Goal: Task Accomplishment & Management: Manage account settings

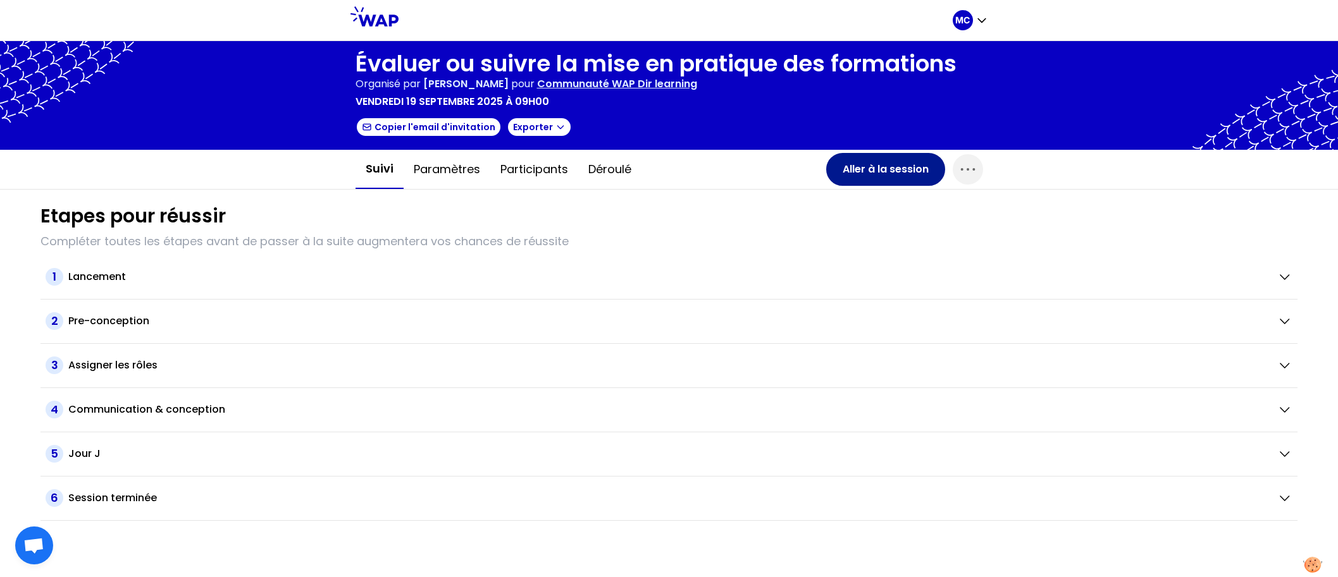
click at [856, 170] on button "Aller à la session" at bounding box center [885, 169] width 119 height 33
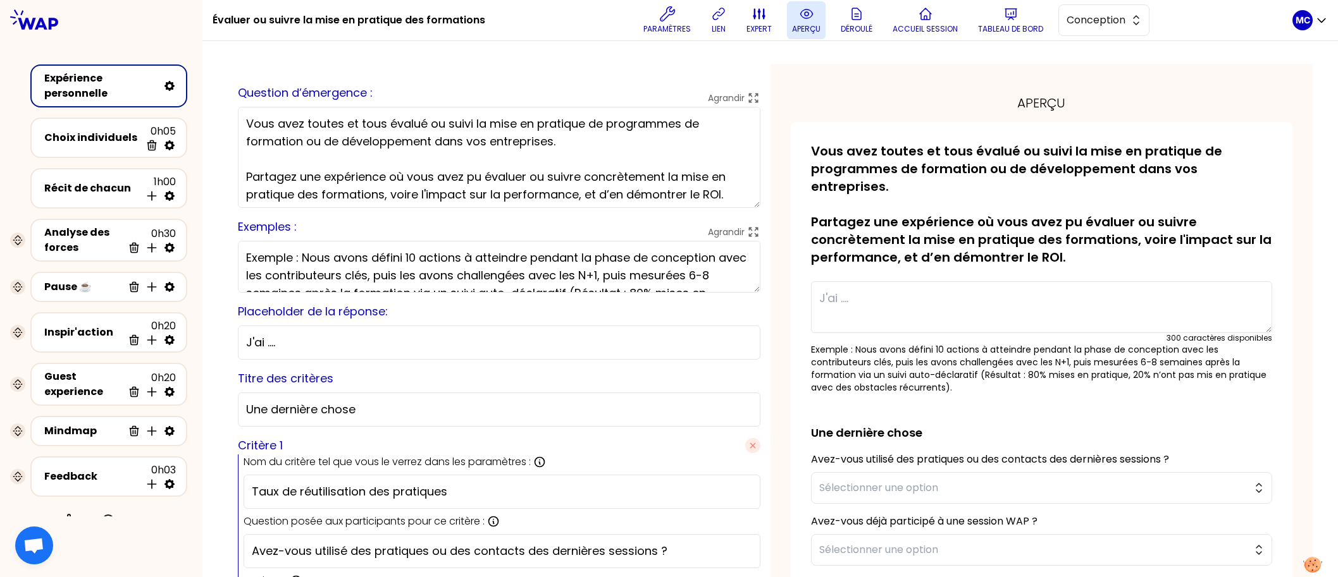
click at [809, 30] on p "aperçu" at bounding box center [806, 29] width 28 height 10
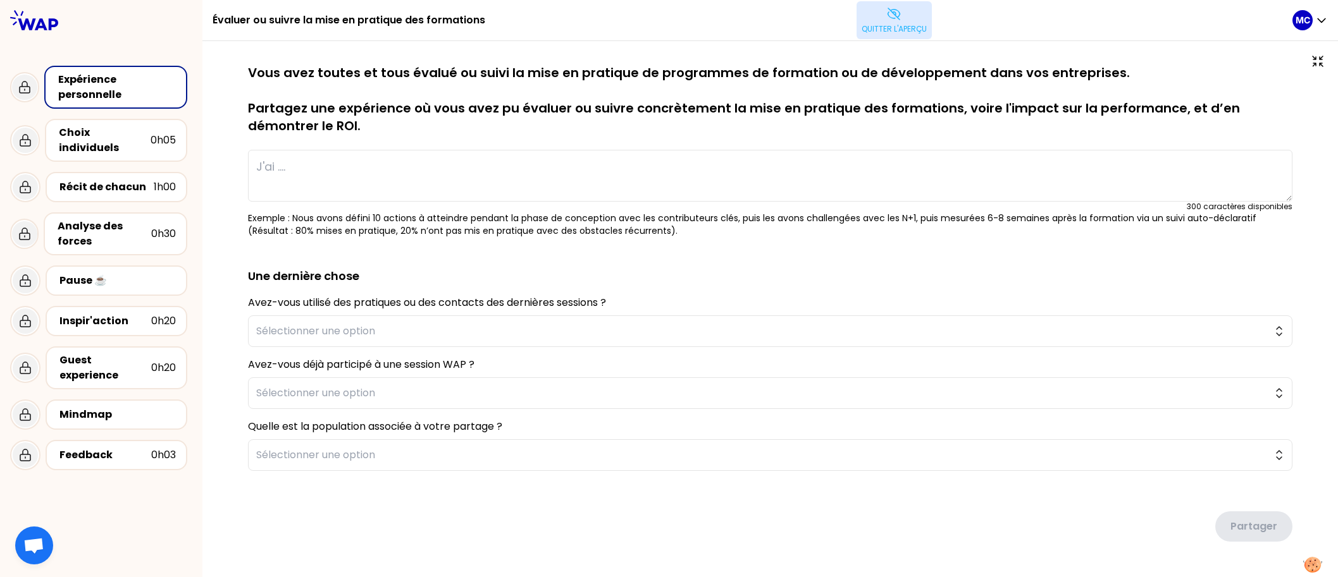
type textarea "J'ai déployé un programme de formations sur la sécurité pour sensibiliser les e…"
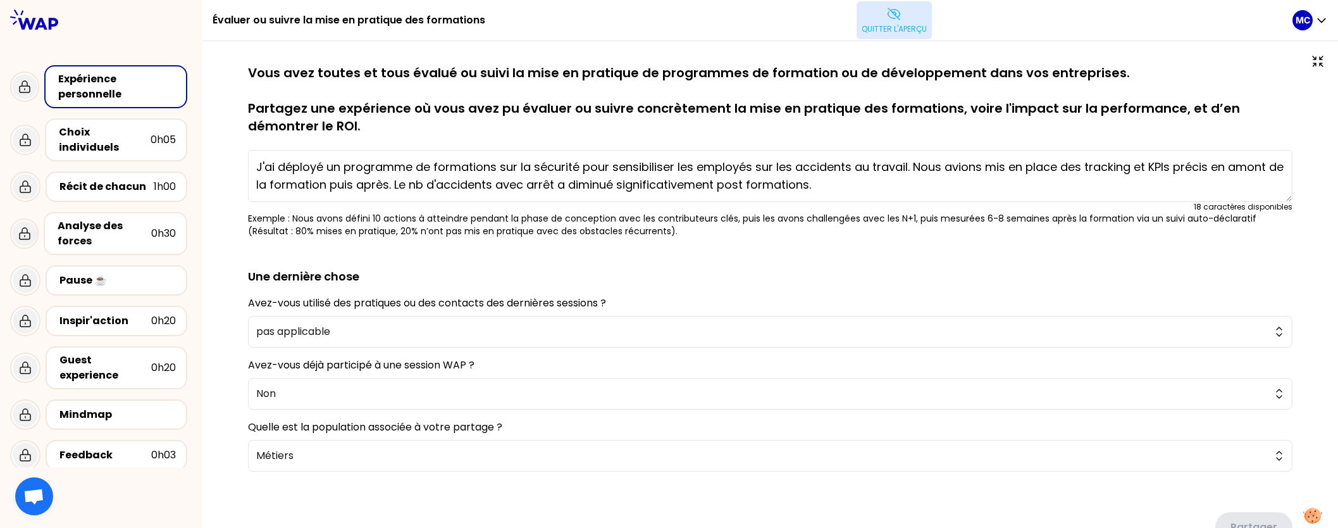
click at [896, 28] on p "Quitter l'aperçu" at bounding box center [893, 29] width 65 height 10
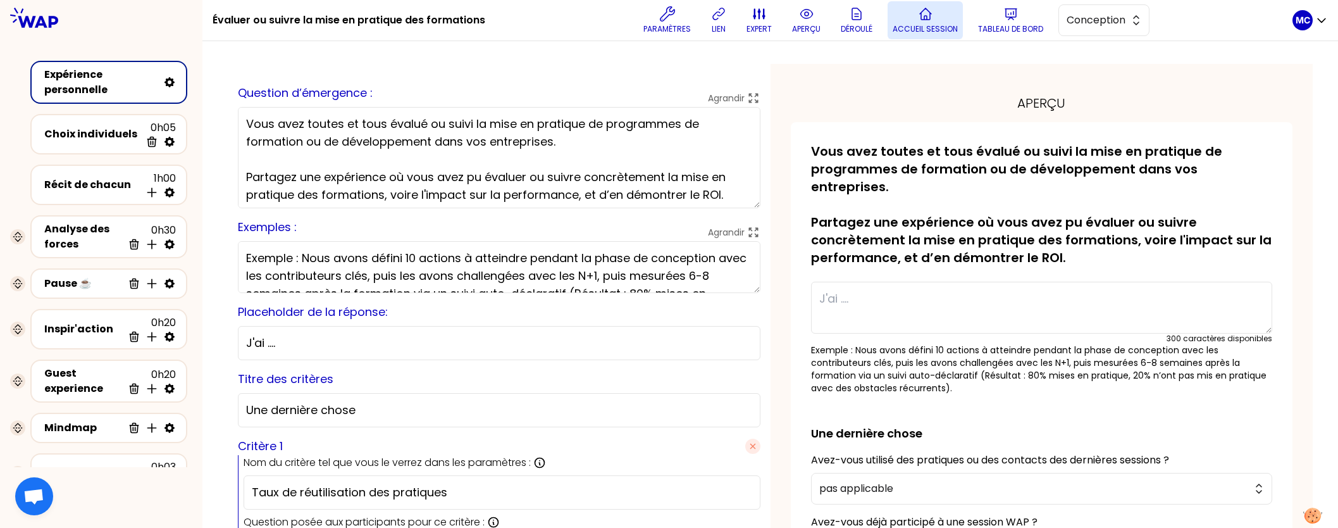
click at [956, 34] on p "Accueil session" at bounding box center [924, 29] width 65 height 10
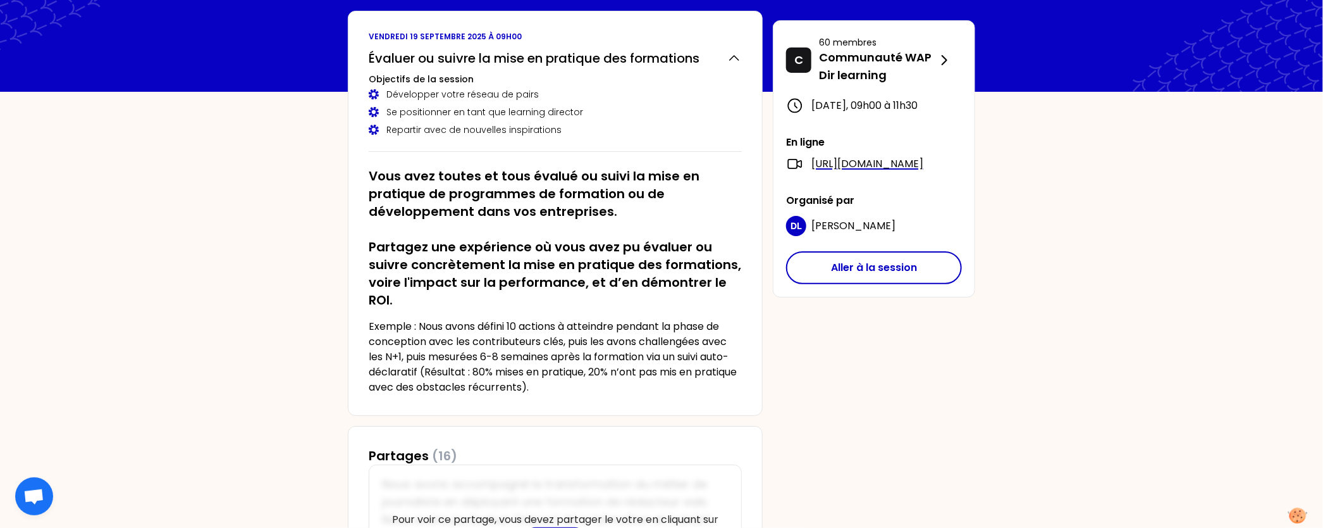
scroll to position [59, 0]
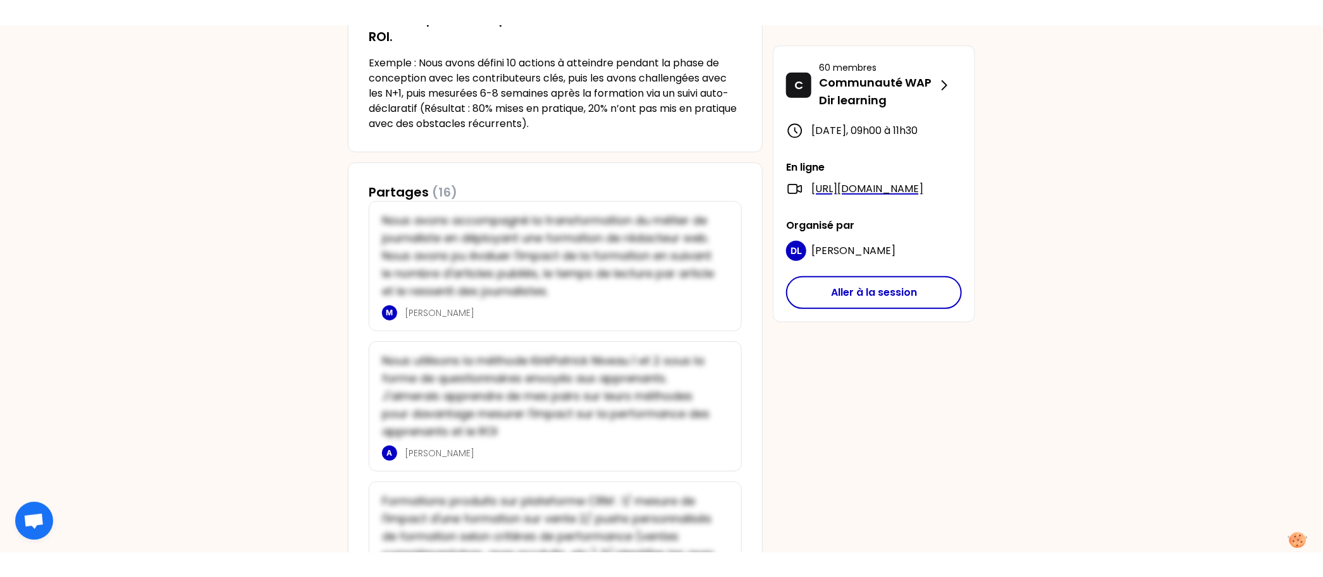
scroll to position [0, 0]
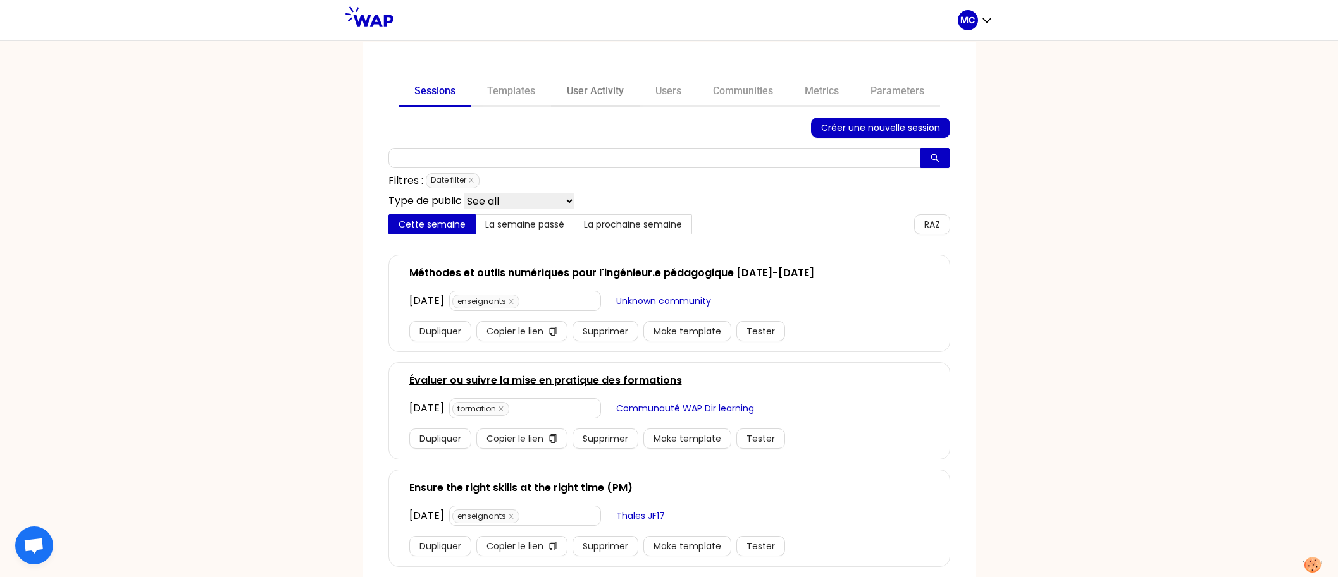
click at [602, 90] on link "User Activity" at bounding box center [595, 92] width 89 height 30
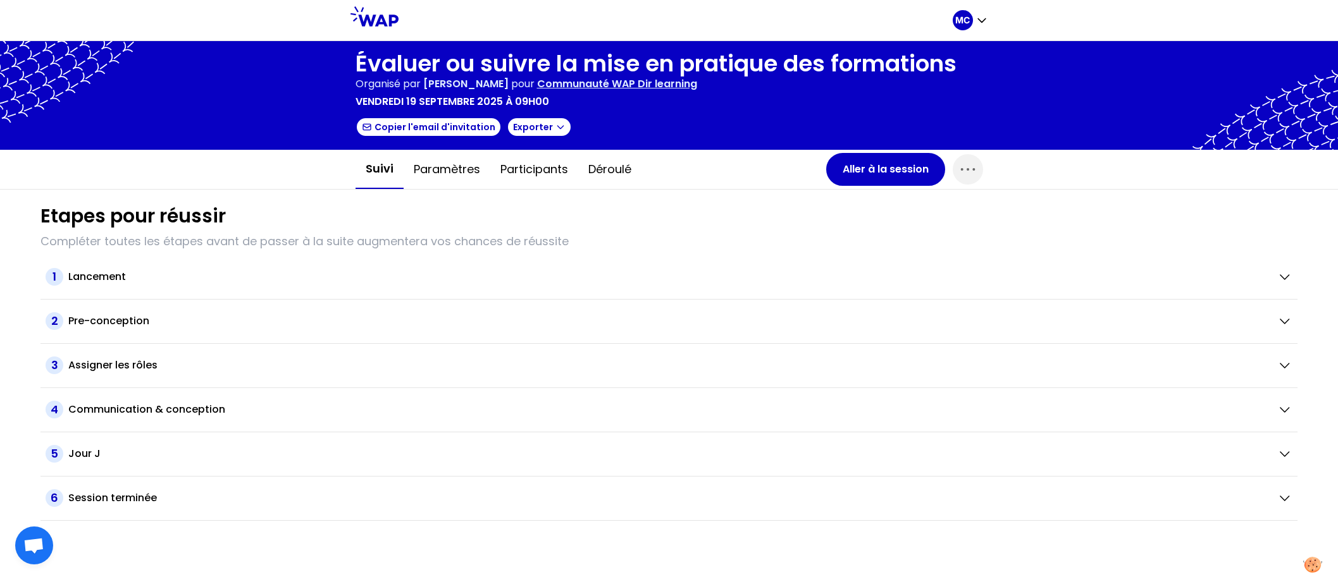
click at [832, 193] on div "Etapes pour réussir Compléter toutes les étapes avant de passer à la suite augm…" at bounding box center [668, 355] width 1277 height 331
click at [874, 166] on button "Aller à la session" at bounding box center [885, 169] width 119 height 33
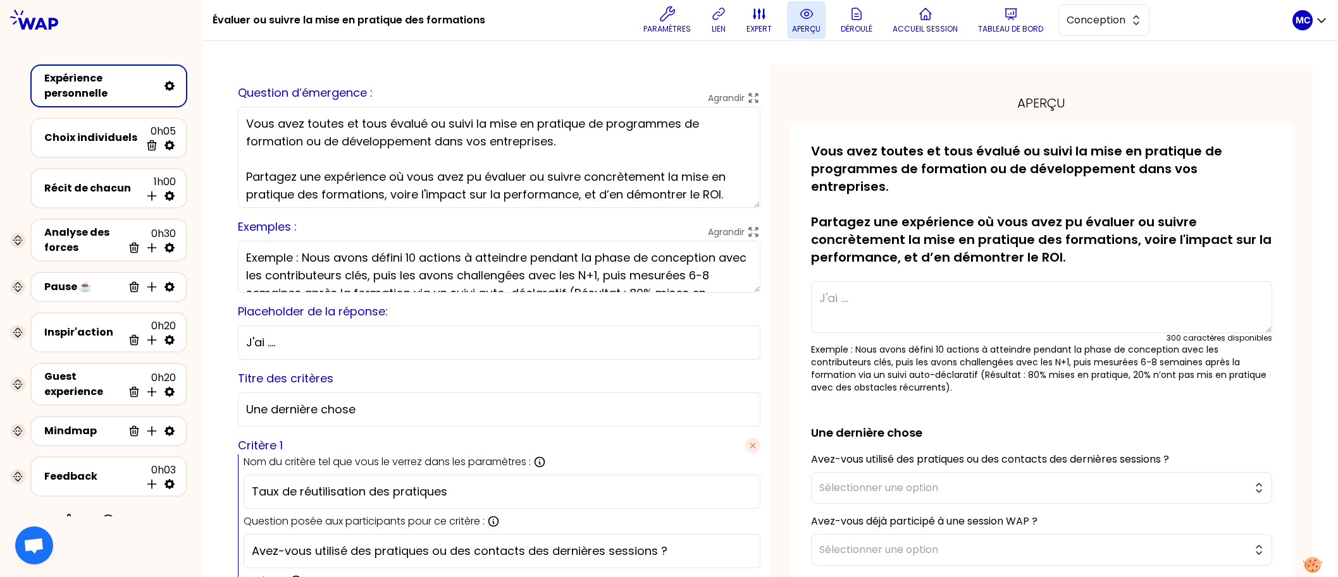
click at [814, 17] on icon at bounding box center [806, 13] width 15 height 15
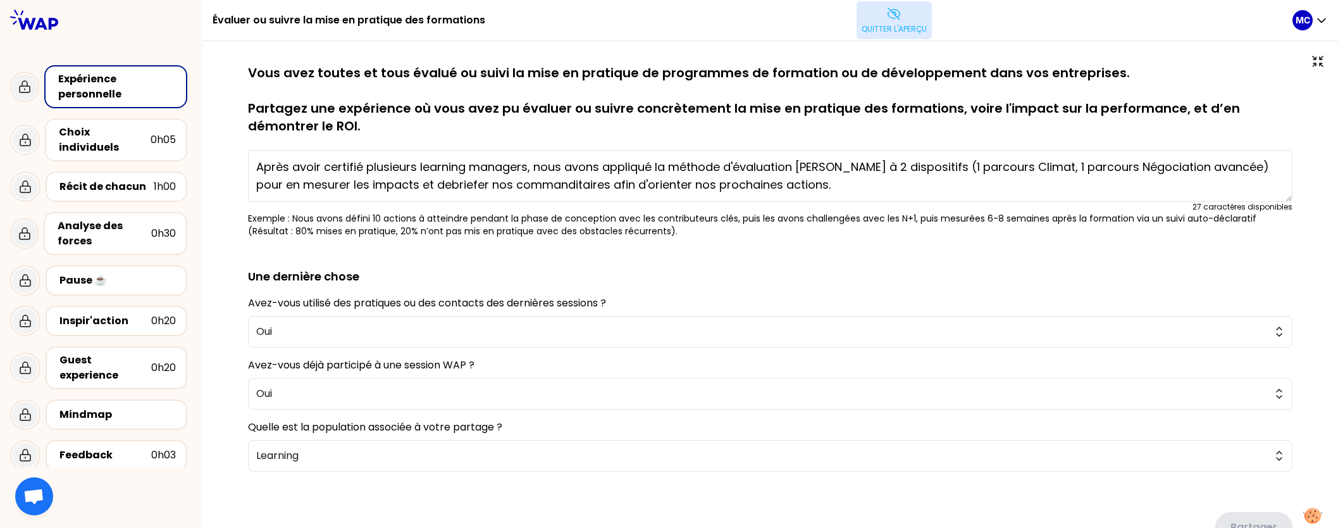
click at [878, 24] on p "Quitter l'aperçu" at bounding box center [893, 29] width 65 height 10
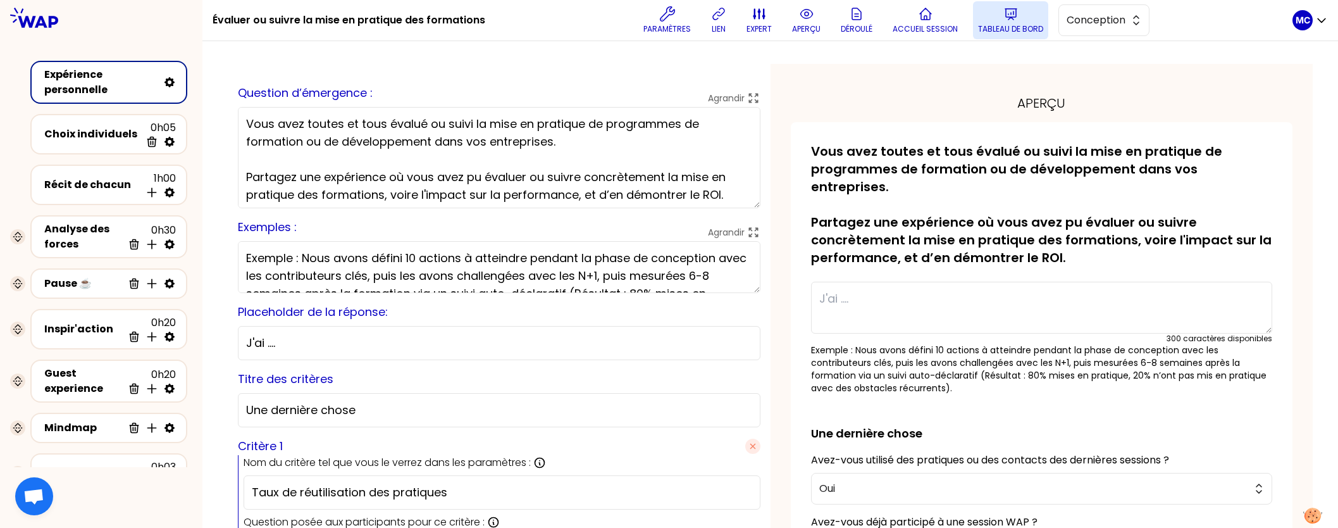
click at [1009, 11] on icon at bounding box center [1010, 13] width 15 height 15
click at [926, 16] on icon at bounding box center [925, 13] width 15 height 15
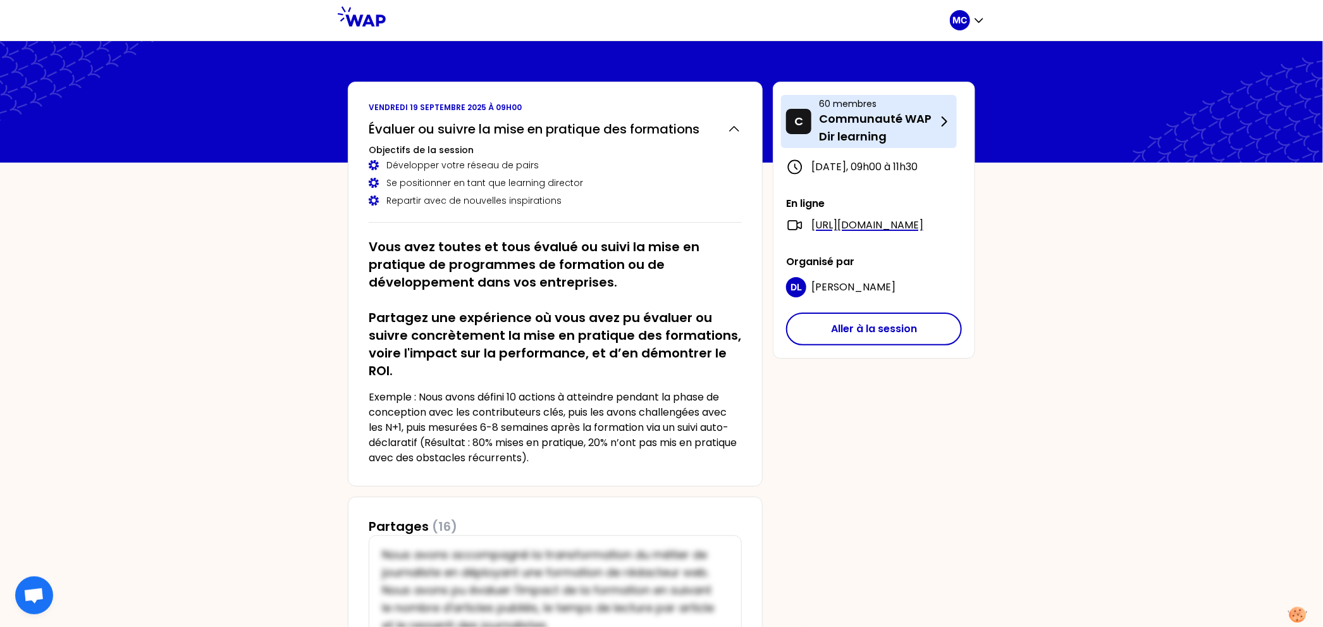
click at [907, 111] on p "Communauté WAP Dir learning" at bounding box center [878, 127] width 118 height 35
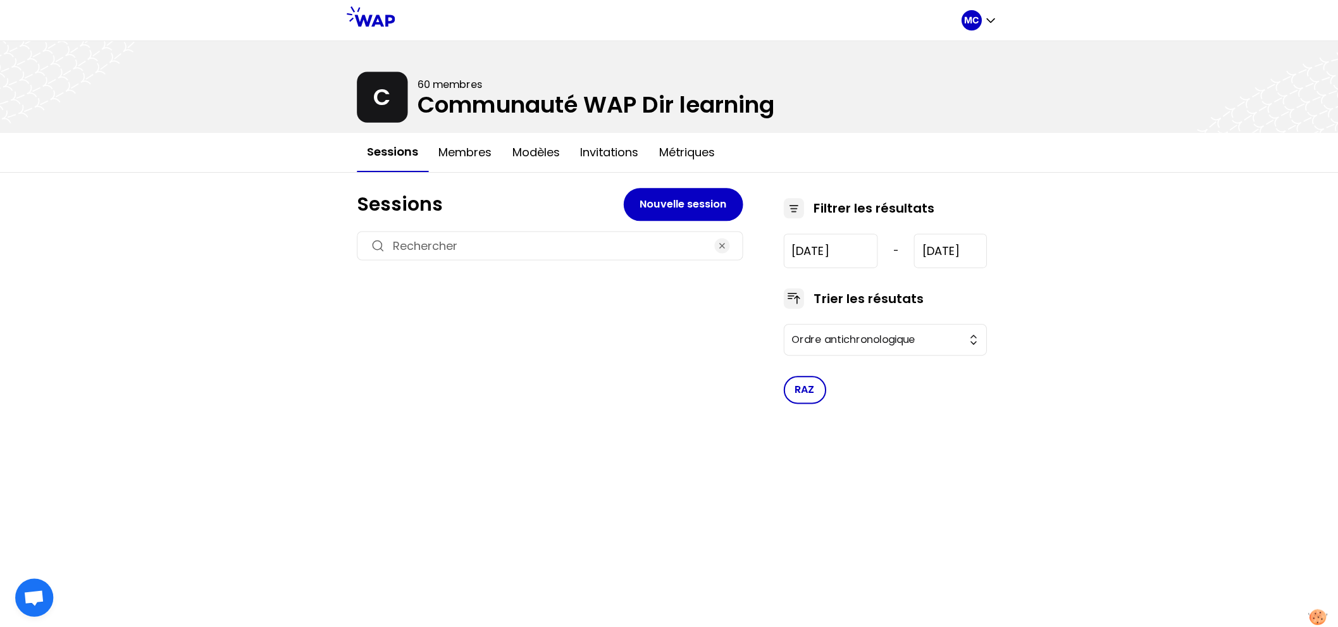
type input "[DATE]"
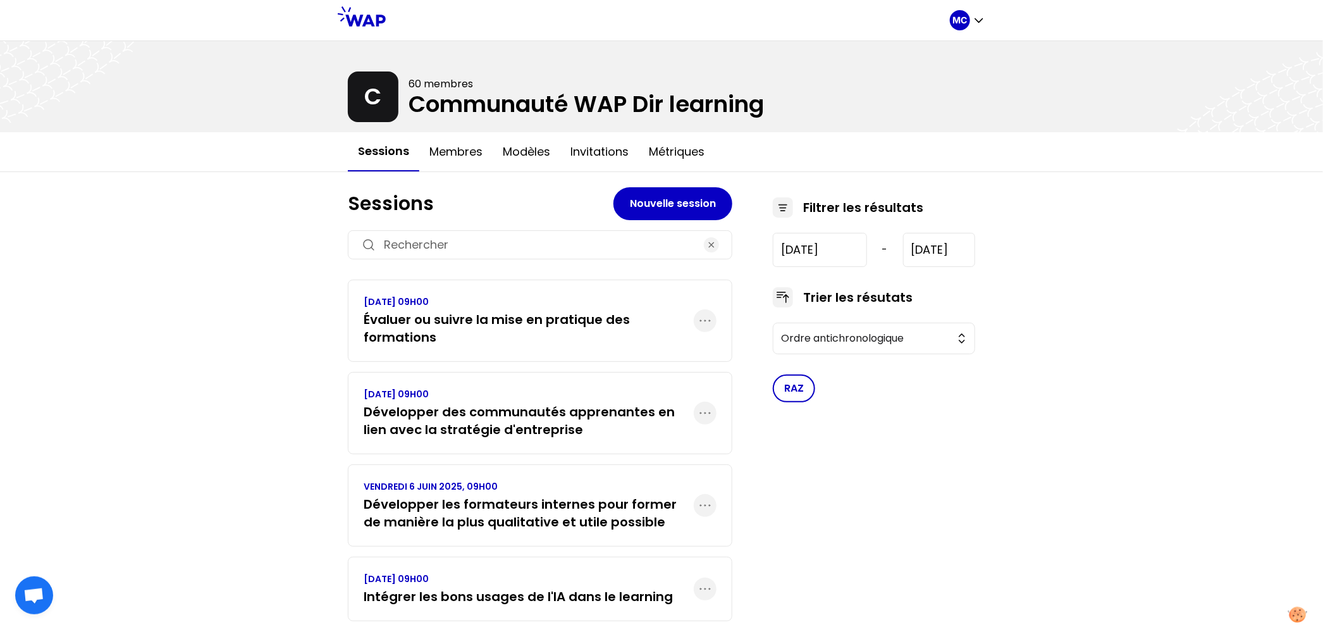
click at [481, 320] on h3 "Évaluer ou suivre la mise en pratique des formations" at bounding box center [529, 328] width 330 height 35
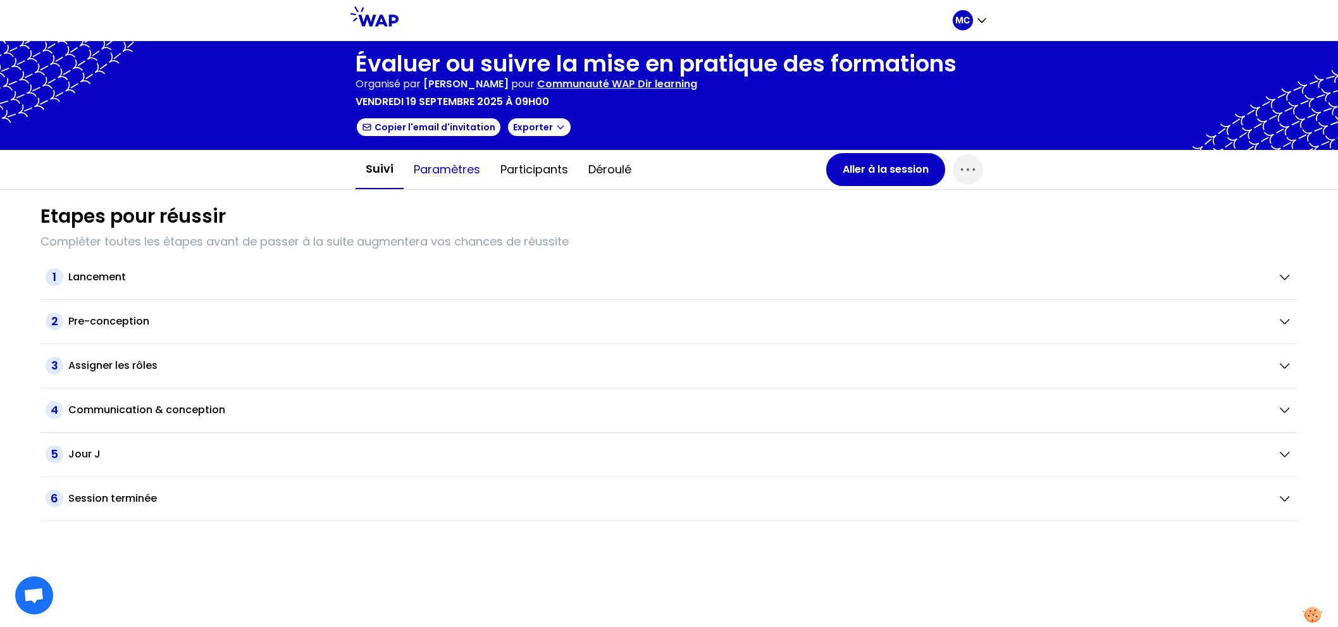
click at [467, 173] on button "Paramètres" at bounding box center [447, 170] width 87 height 38
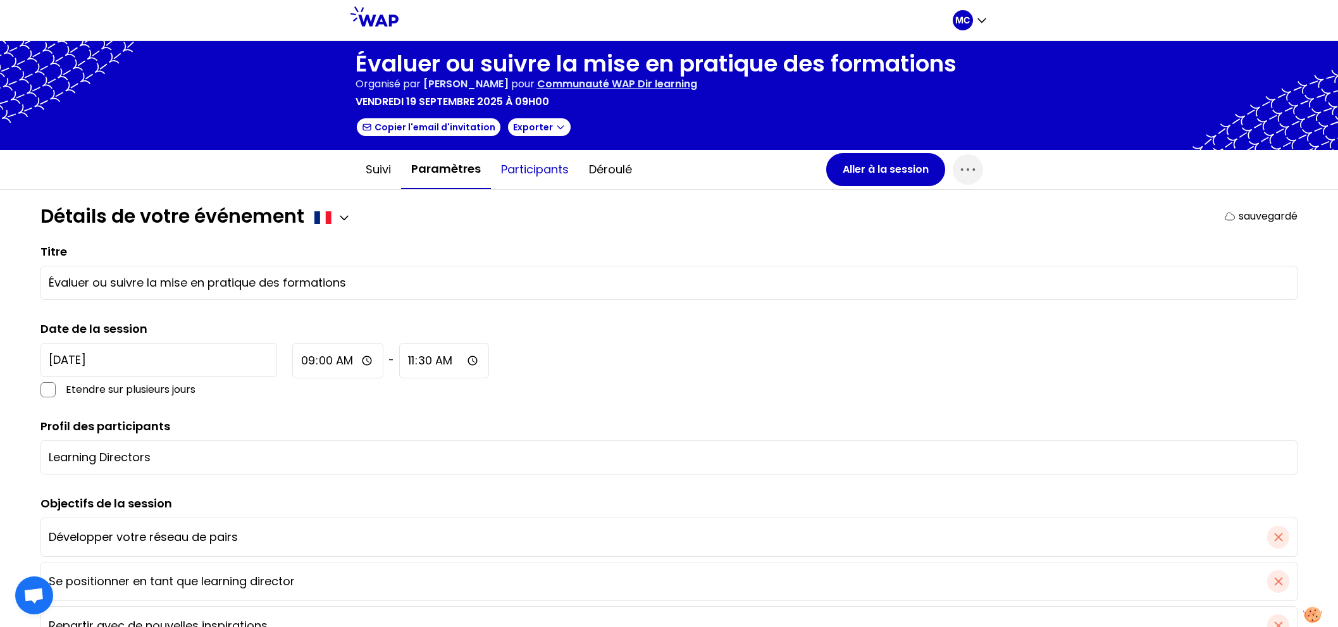
click at [510, 173] on button "Participants" at bounding box center [535, 170] width 88 height 38
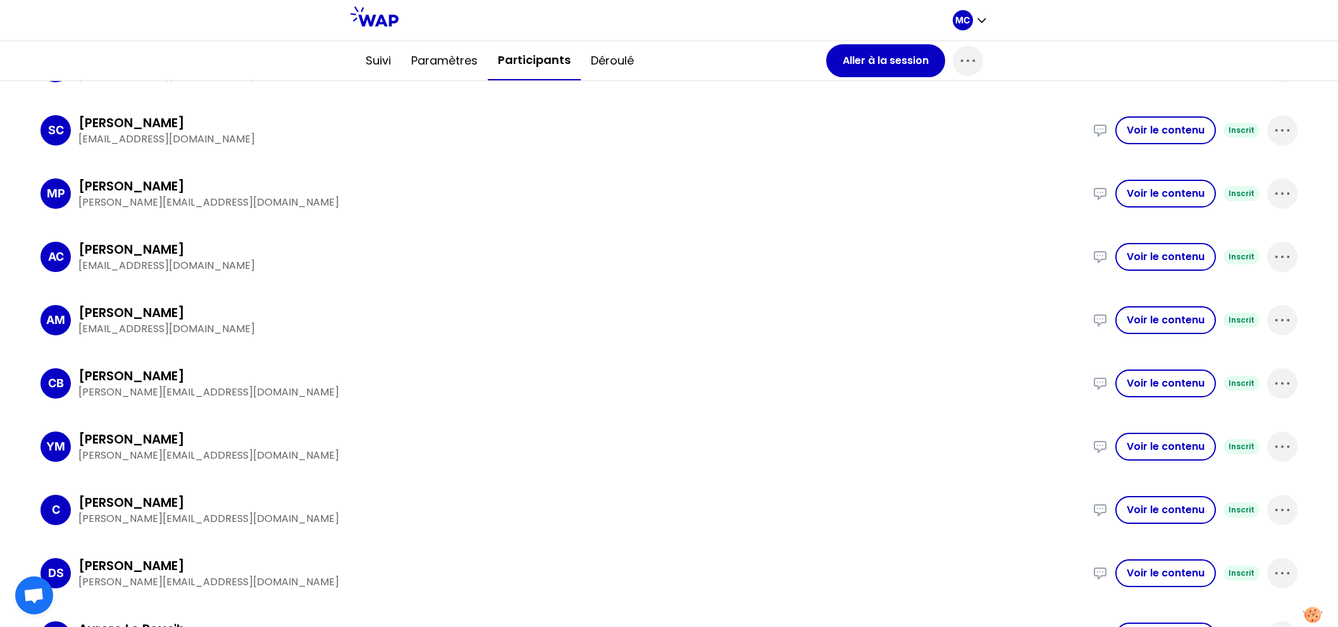
scroll to position [664, 0]
